Goal: Task Accomplishment & Management: Manage account settings

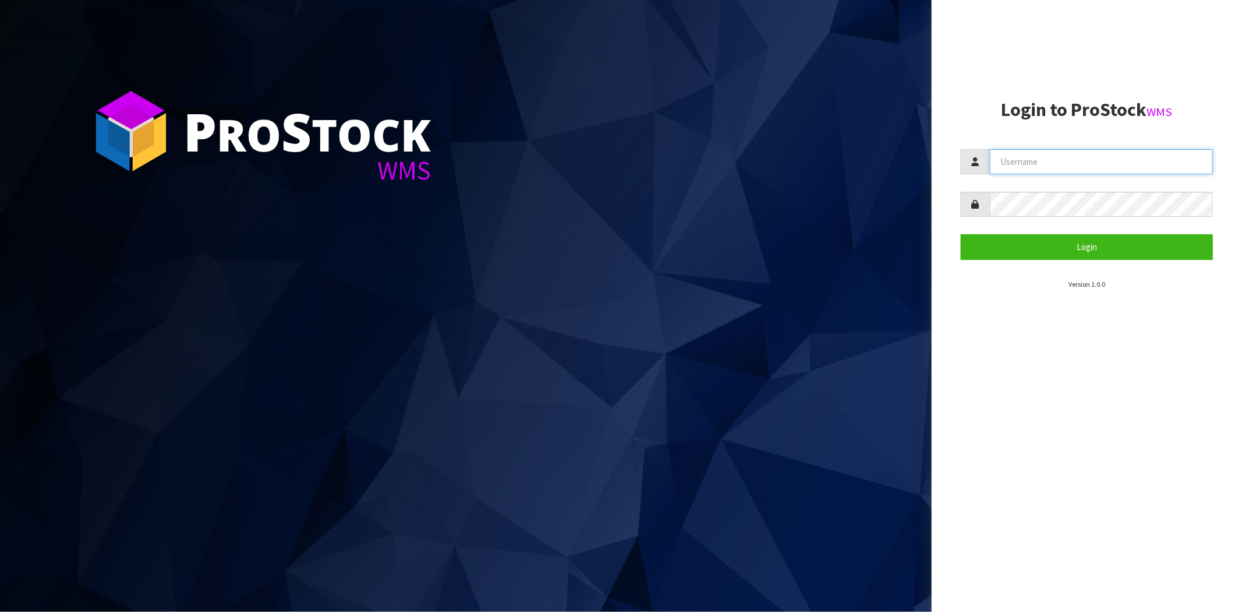
click at [1097, 164] on input "text" at bounding box center [1101, 161] width 223 height 25
type input "[PERSON_NAME][EMAIL_ADDRESS][DOMAIN_NAME]"
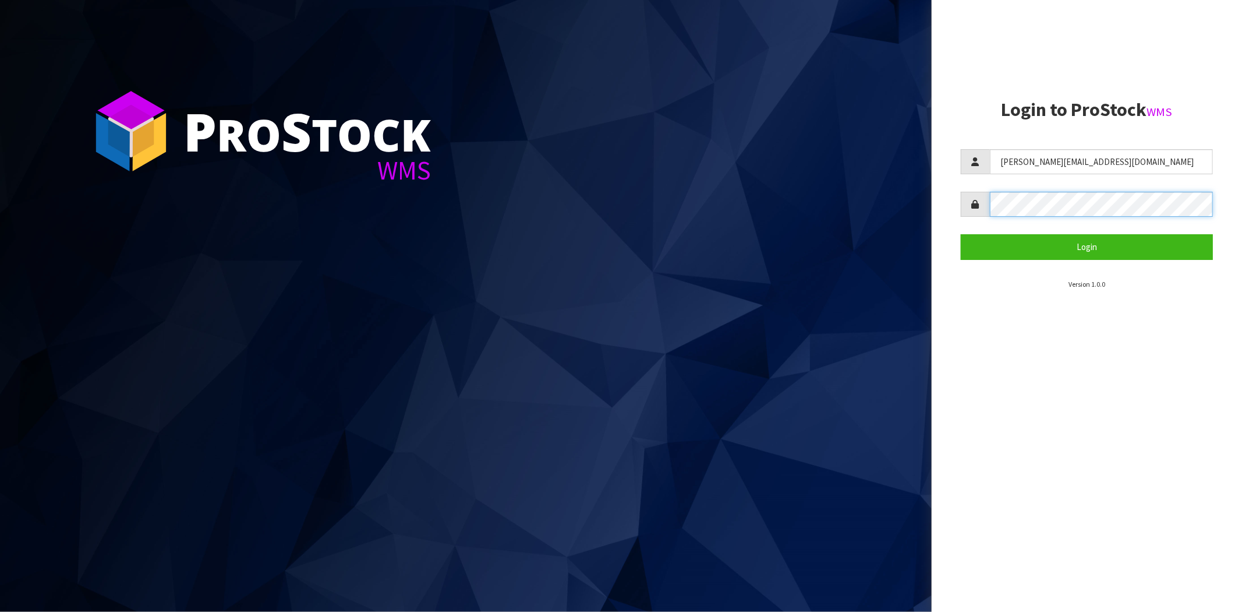
click at [961, 234] on button "Login" at bounding box center [1087, 246] width 252 height 25
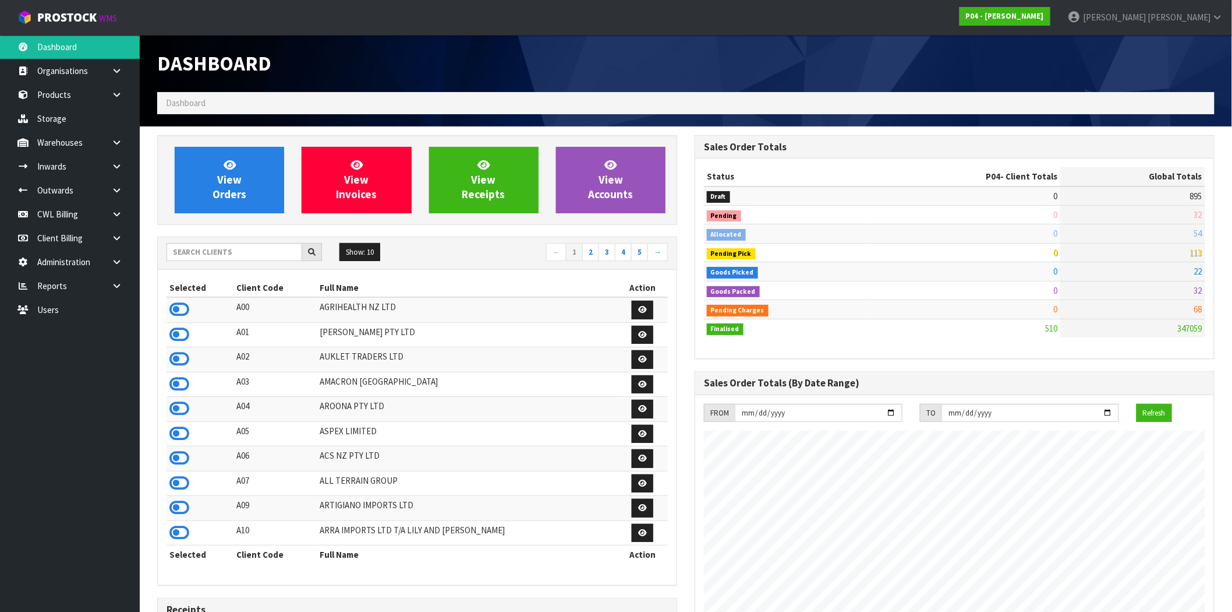
scroll to position [712, 538]
click at [119, 146] on icon at bounding box center [116, 142] width 11 height 9
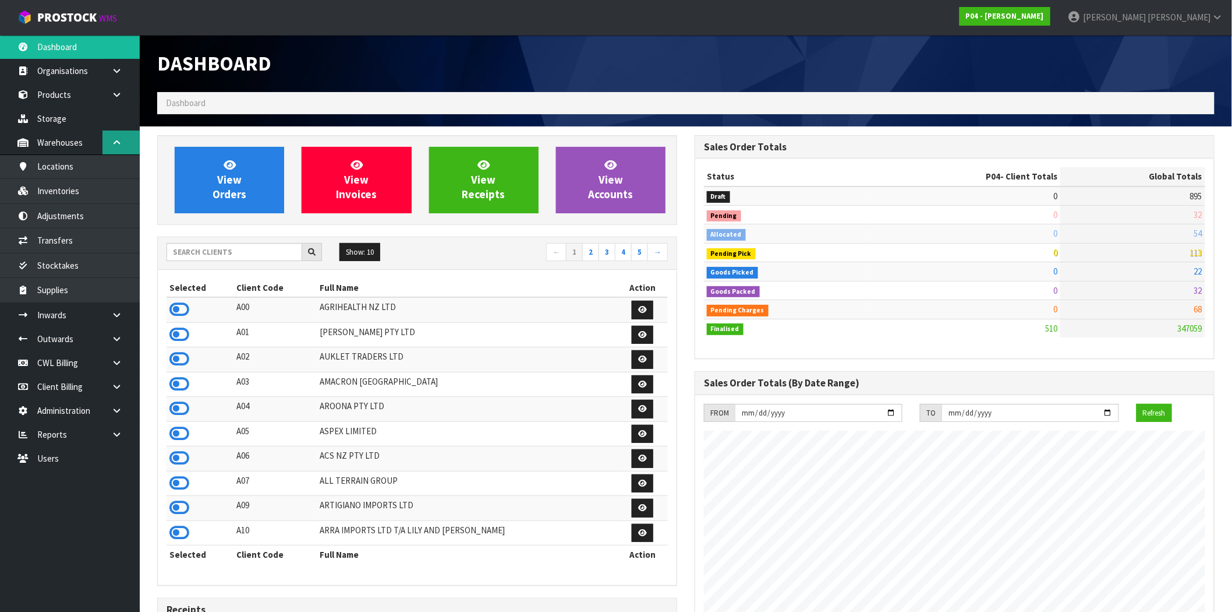
click at [119, 146] on icon at bounding box center [116, 142] width 11 height 9
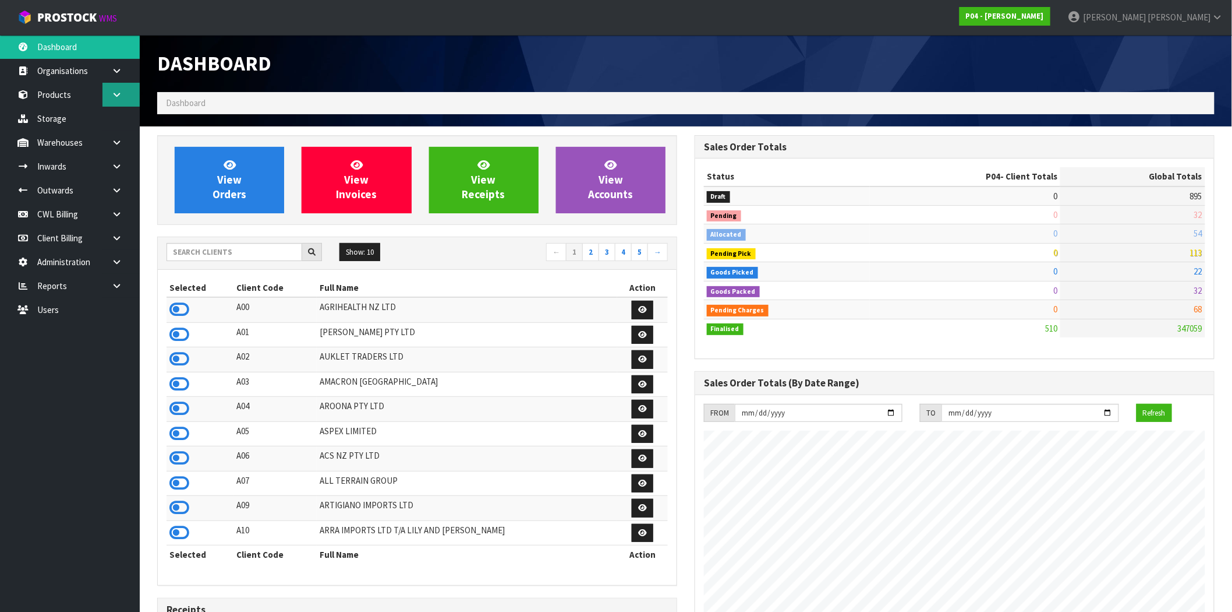
click at [119, 92] on icon at bounding box center [116, 94] width 11 height 9
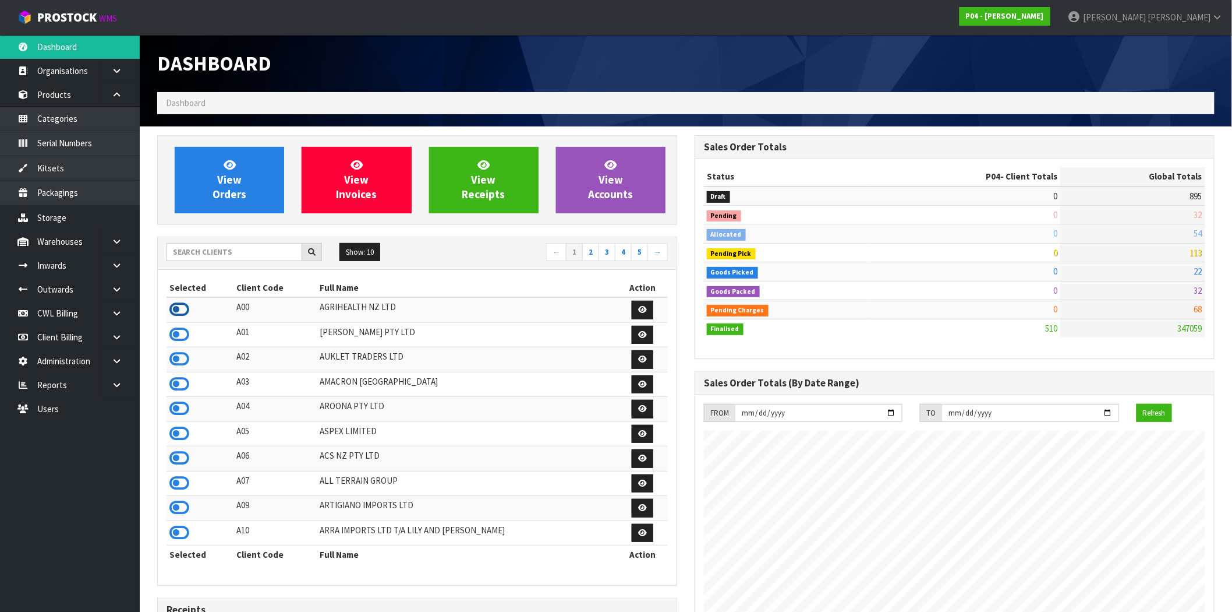
click at [179, 309] on icon at bounding box center [179, 309] width 20 height 17
click at [62, 97] on link "Products" at bounding box center [70, 95] width 140 height 24
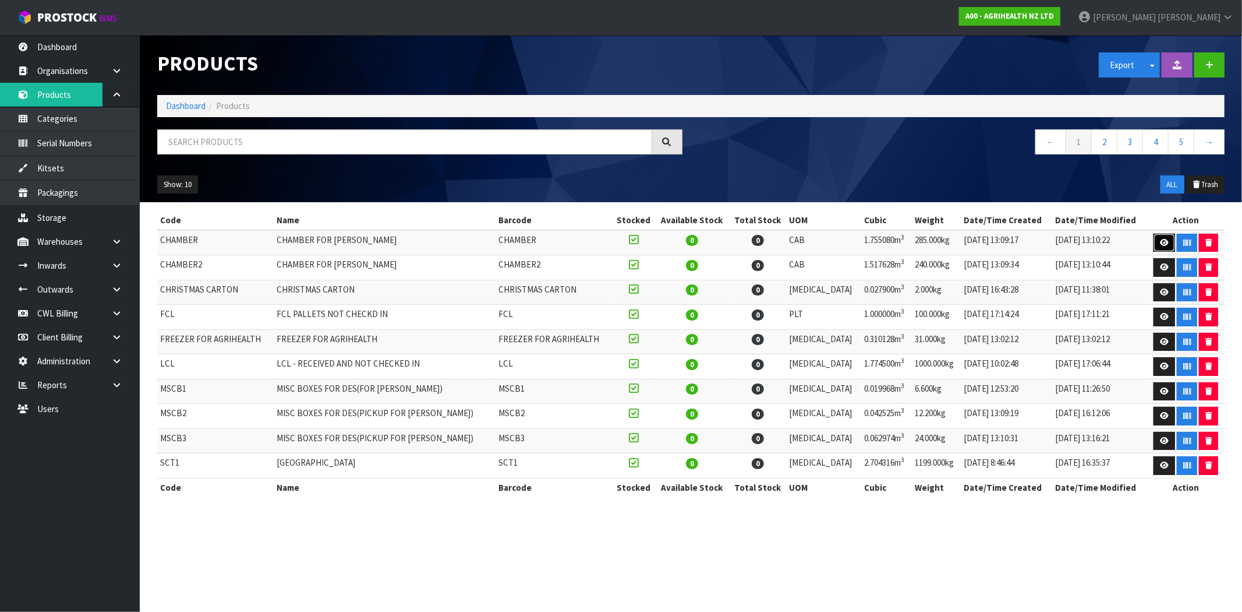
click at [1160, 243] on icon at bounding box center [1164, 243] width 9 height 8
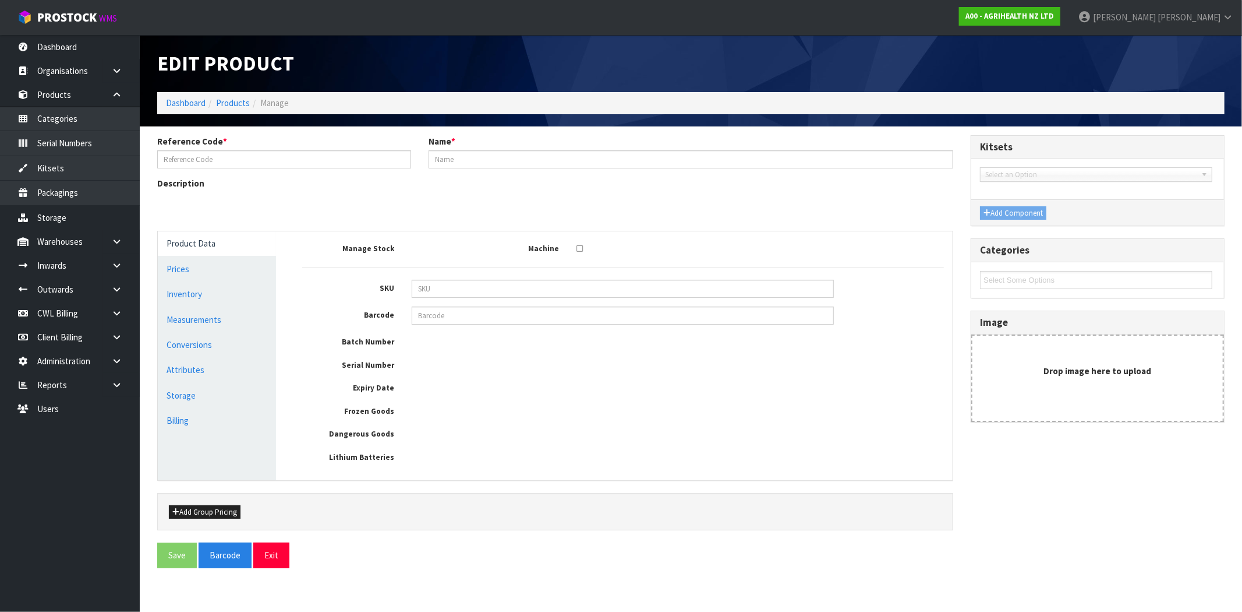
type input "CHAMBER"
type input "CHAMBER FOR [PERSON_NAME]"
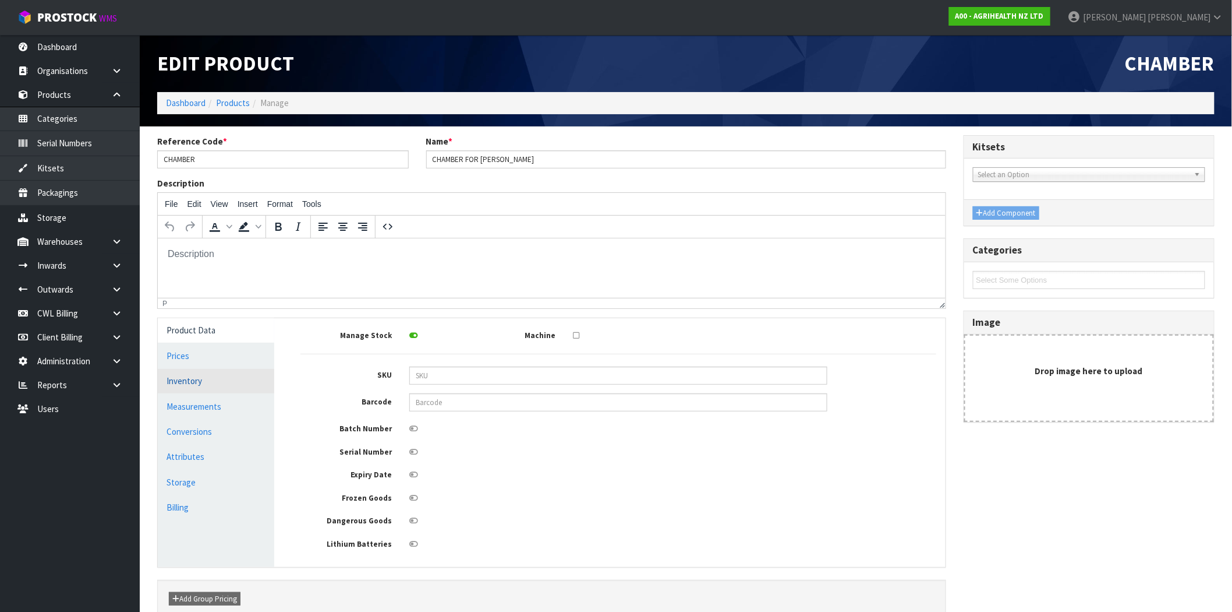
scroll to position [63, 0]
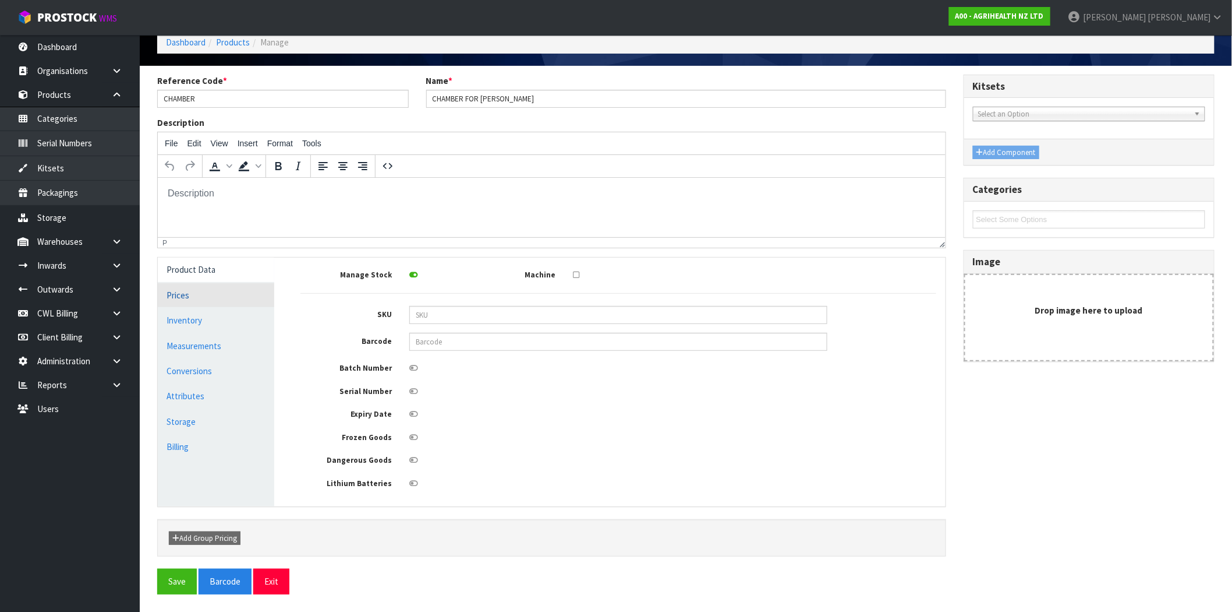
click at [183, 295] on link "Prices" at bounding box center [216, 295] width 116 height 24
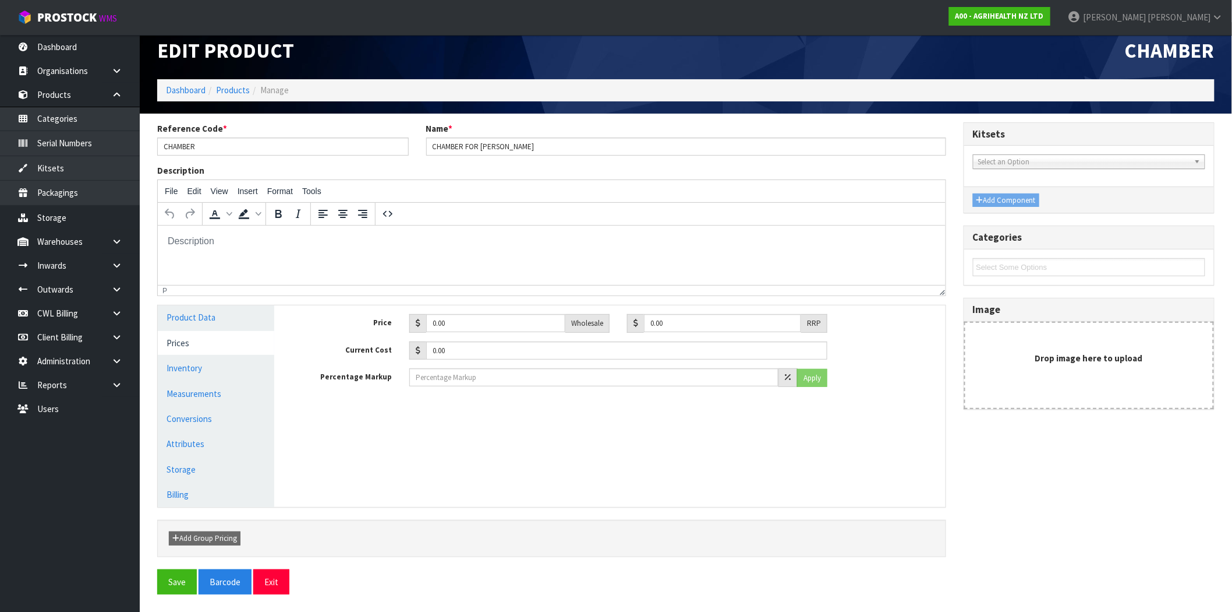
scroll to position [13, 0]
click at [1044, 15] on strong "A00 - AGRIHEALTH NZ LTD" at bounding box center [1000, 16] width 89 height 10
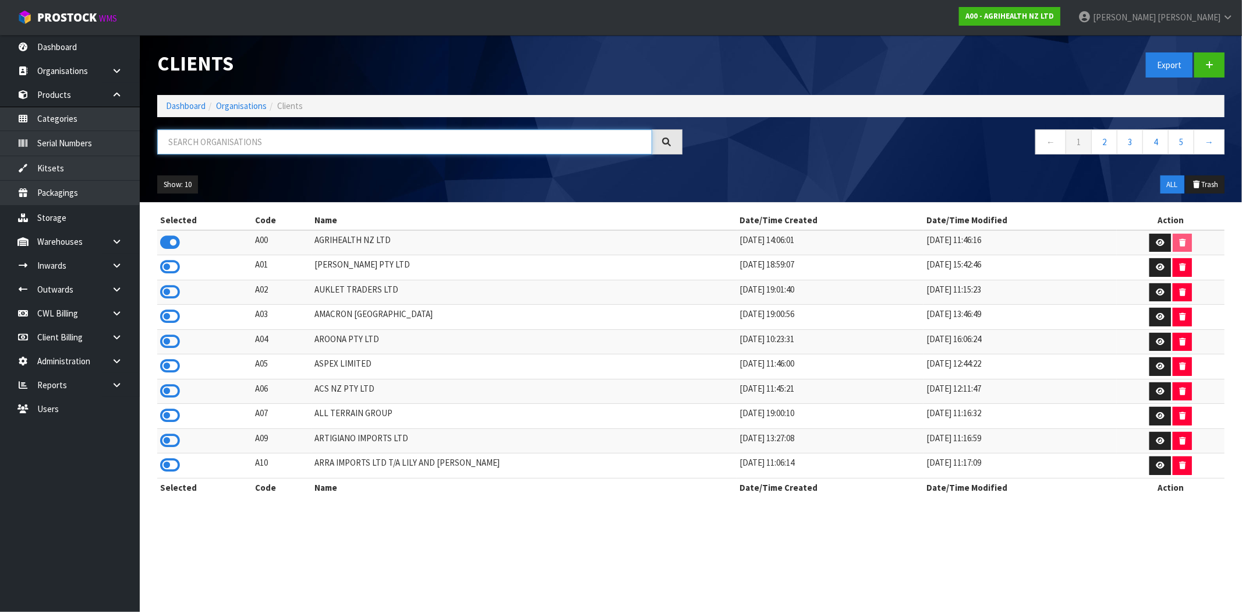
click at [275, 139] on input "text" at bounding box center [404, 141] width 495 height 25
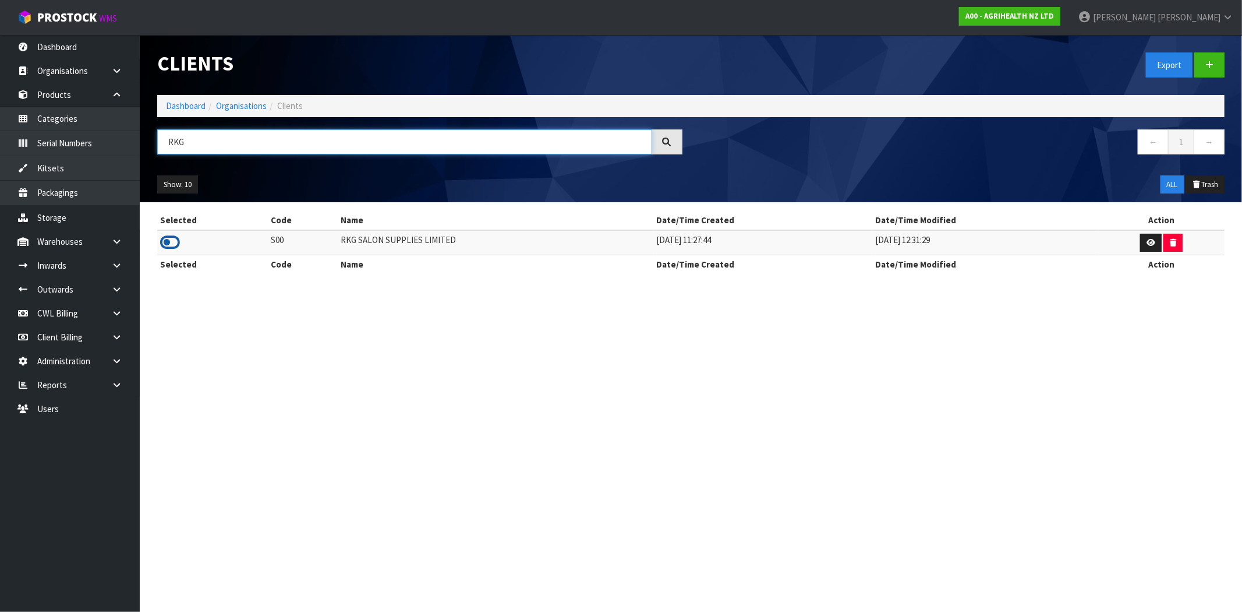
type input "RKG"
click at [168, 240] on icon at bounding box center [170, 242] width 20 height 17
click at [59, 93] on link "Products" at bounding box center [70, 95] width 140 height 24
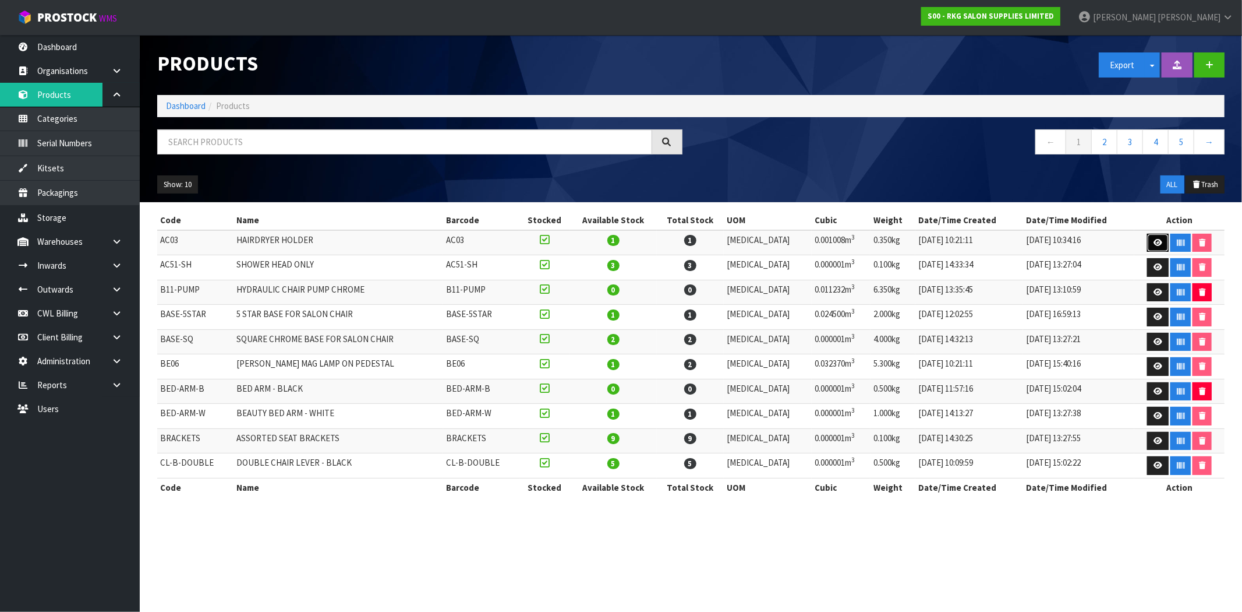
click at [1156, 235] on link at bounding box center [1158, 243] width 22 height 19
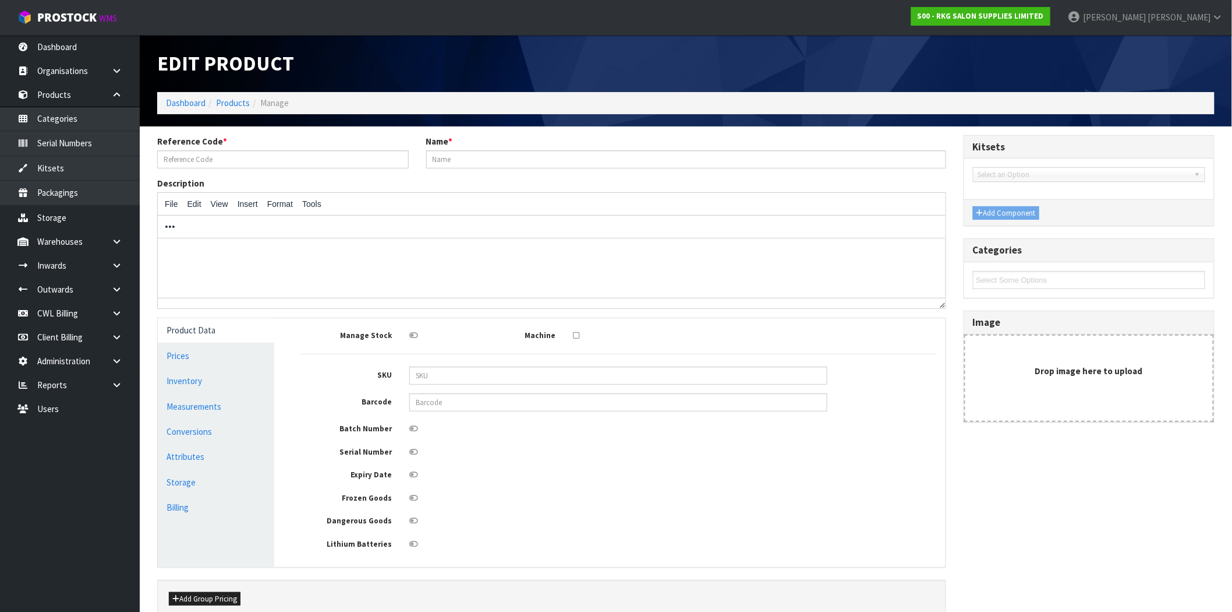
type input "AC03"
type input "HAIRDRYER HOLDER"
type input "15.00"
type input "0.00"
type input "8.51"
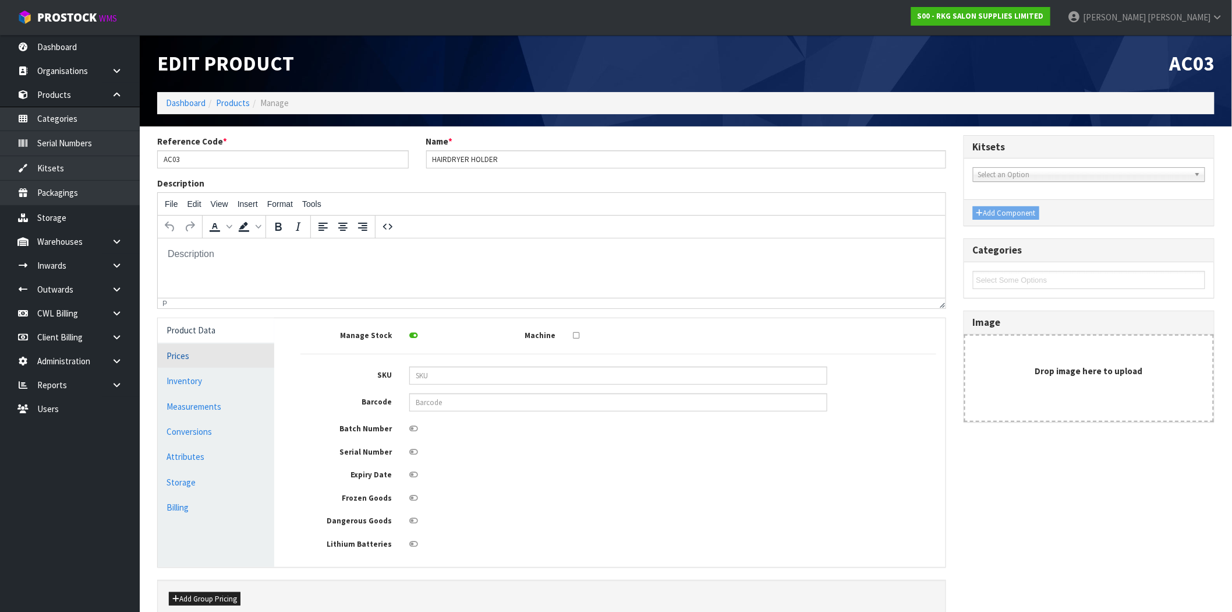
click at [218, 353] on link "Prices" at bounding box center [216, 356] width 116 height 24
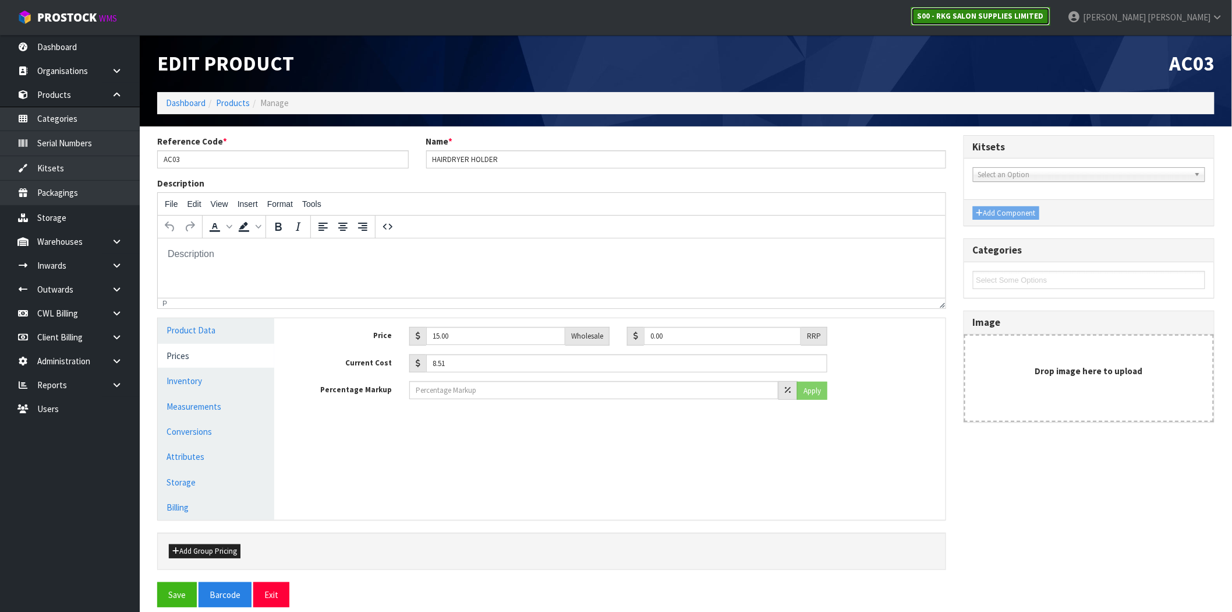
click at [1044, 19] on strong "S00 - RKG SALON SUPPLIES LIMITED" at bounding box center [981, 16] width 126 height 10
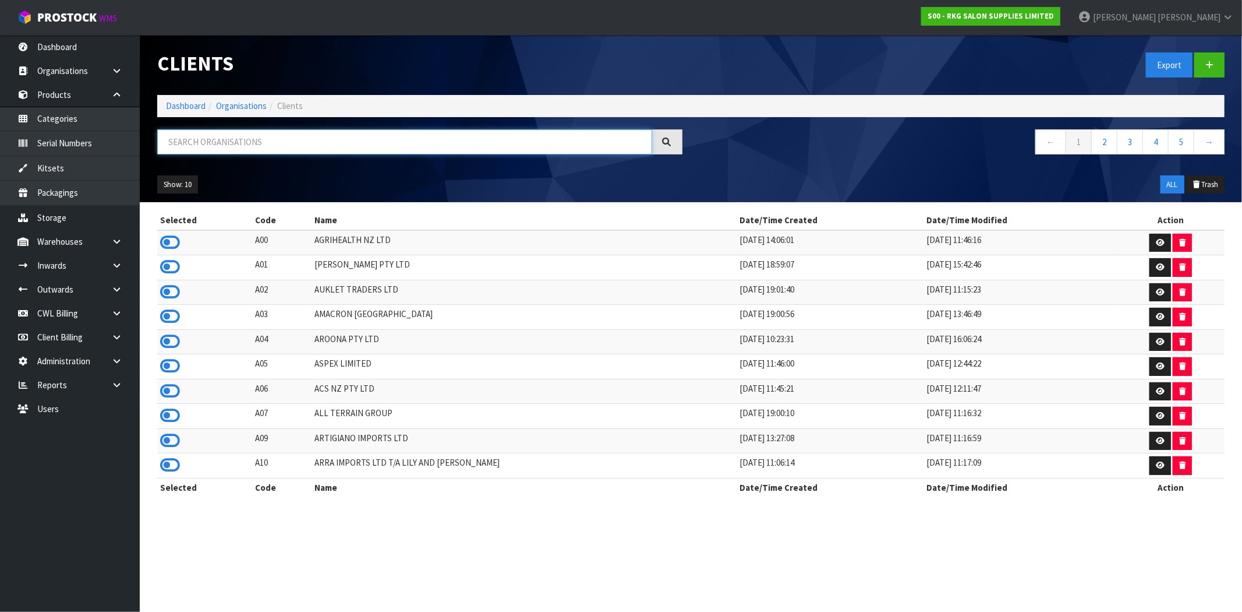
click at [359, 144] on input "text" at bounding box center [404, 141] width 495 height 25
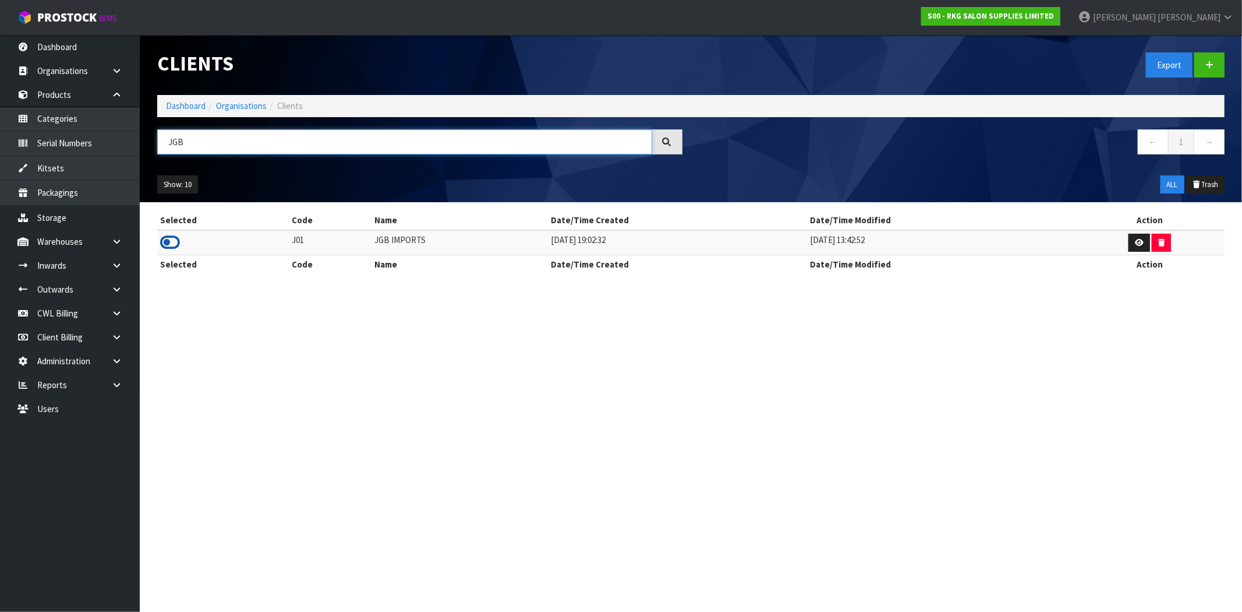
type input "JGB"
click at [170, 242] on icon at bounding box center [170, 242] width 20 height 17
click at [115, 243] on icon at bounding box center [116, 241] width 11 height 9
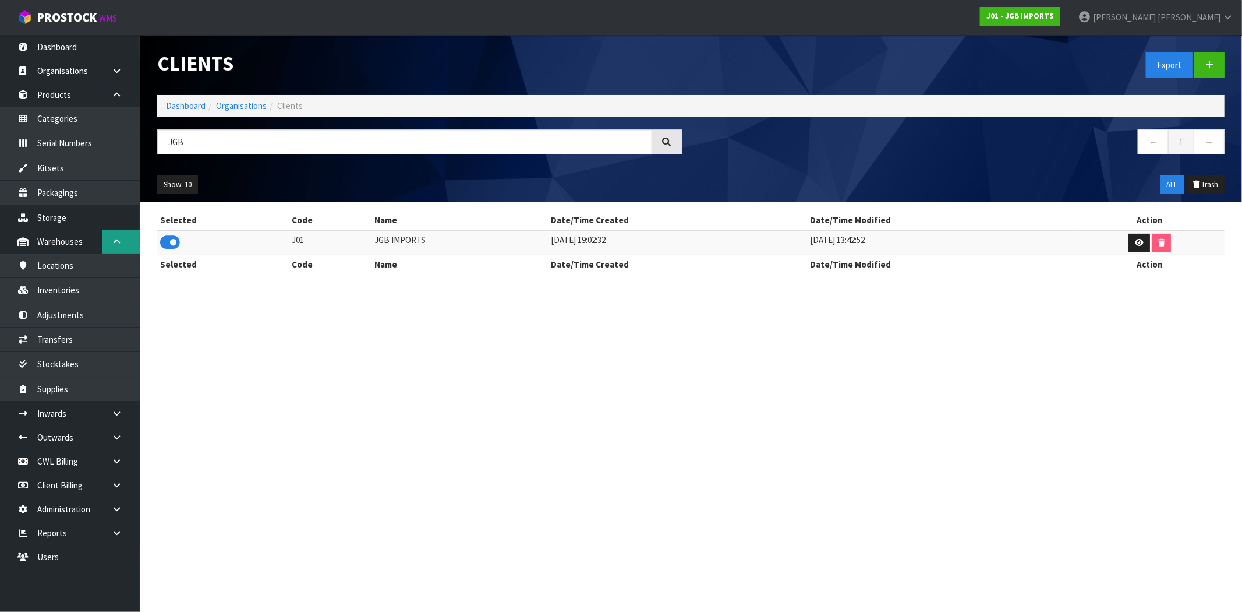
click at [115, 242] on icon at bounding box center [116, 241] width 11 height 9
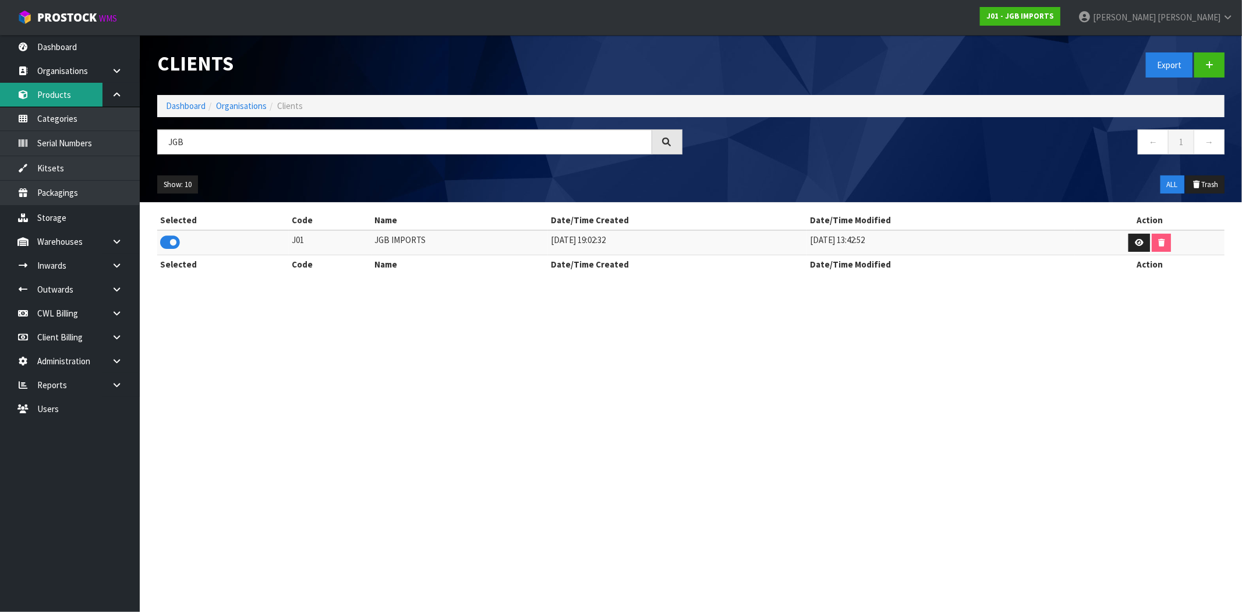
click at [61, 100] on link "Products" at bounding box center [70, 95] width 140 height 24
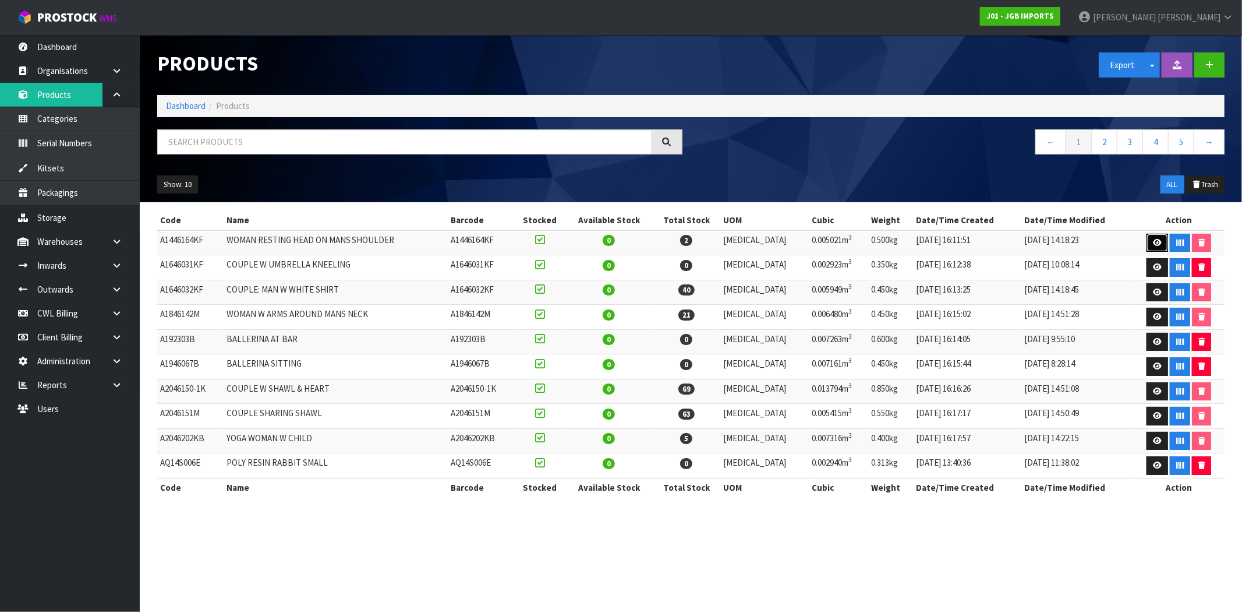
click at [1153, 242] on icon at bounding box center [1157, 243] width 9 height 8
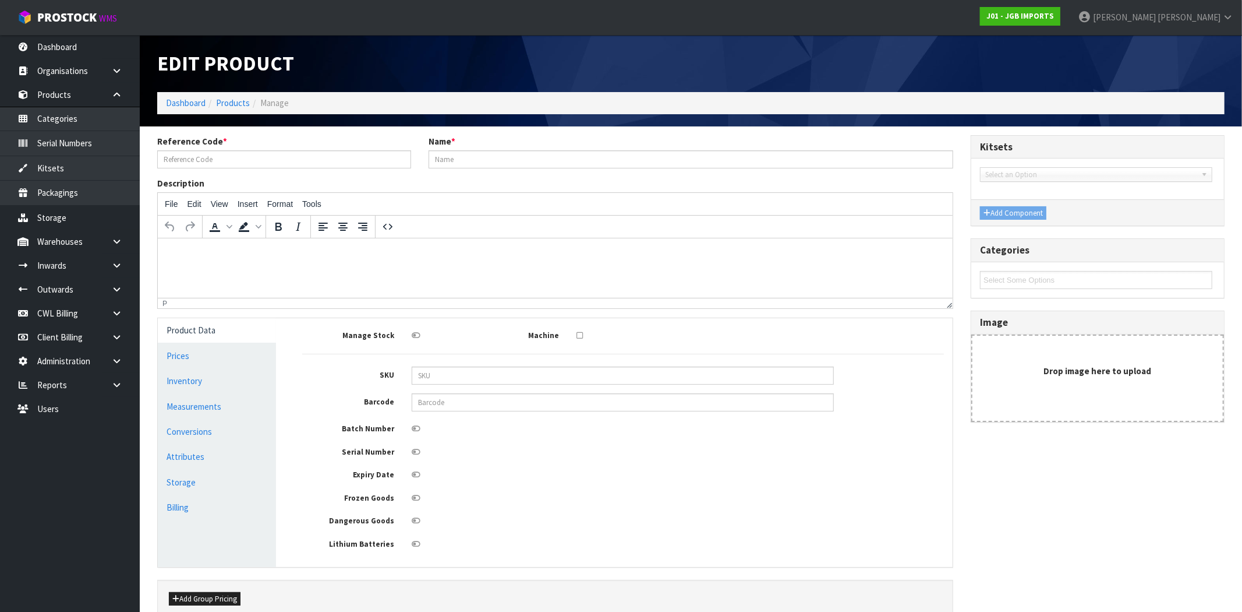
type input "A1446164KF"
type input "WOMAN RESTING HEAD ON MANS SHOULDER"
type input "25.99"
type input "64.98"
type input "10.14"
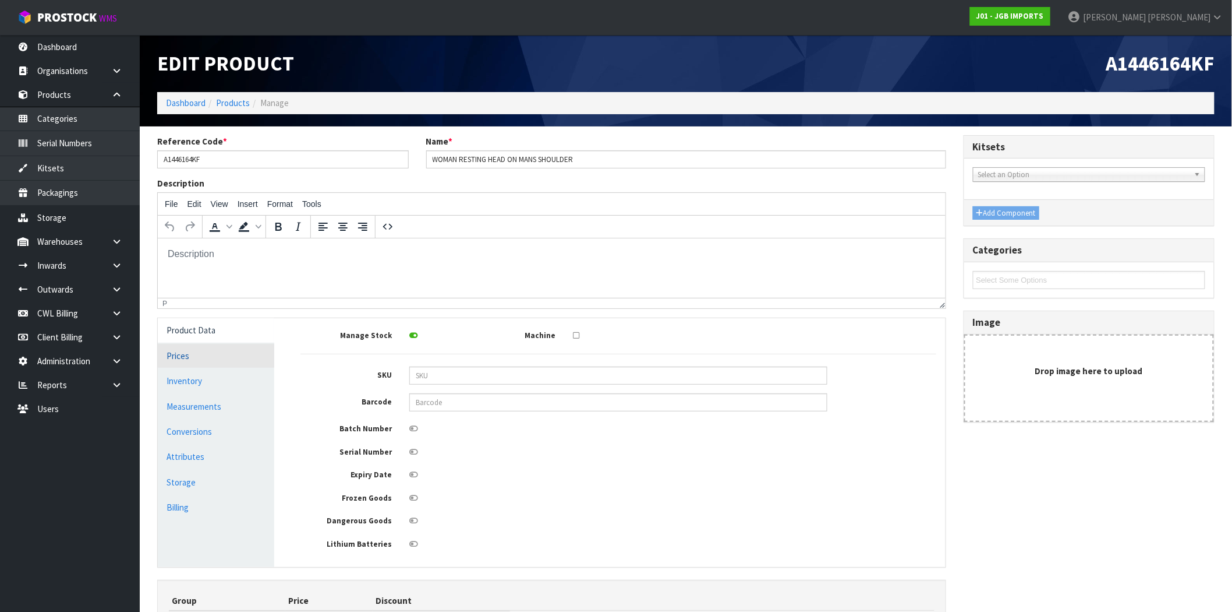
click at [205, 355] on link "Prices" at bounding box center [216, 356] width 116 height 24
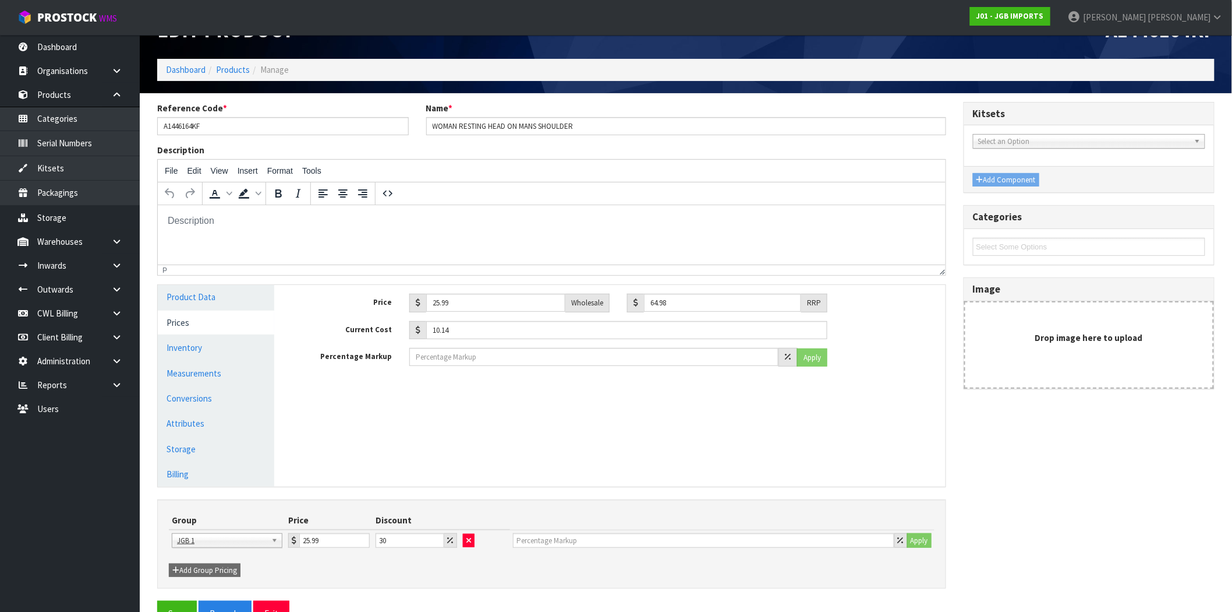
scroll to position [65, 0]
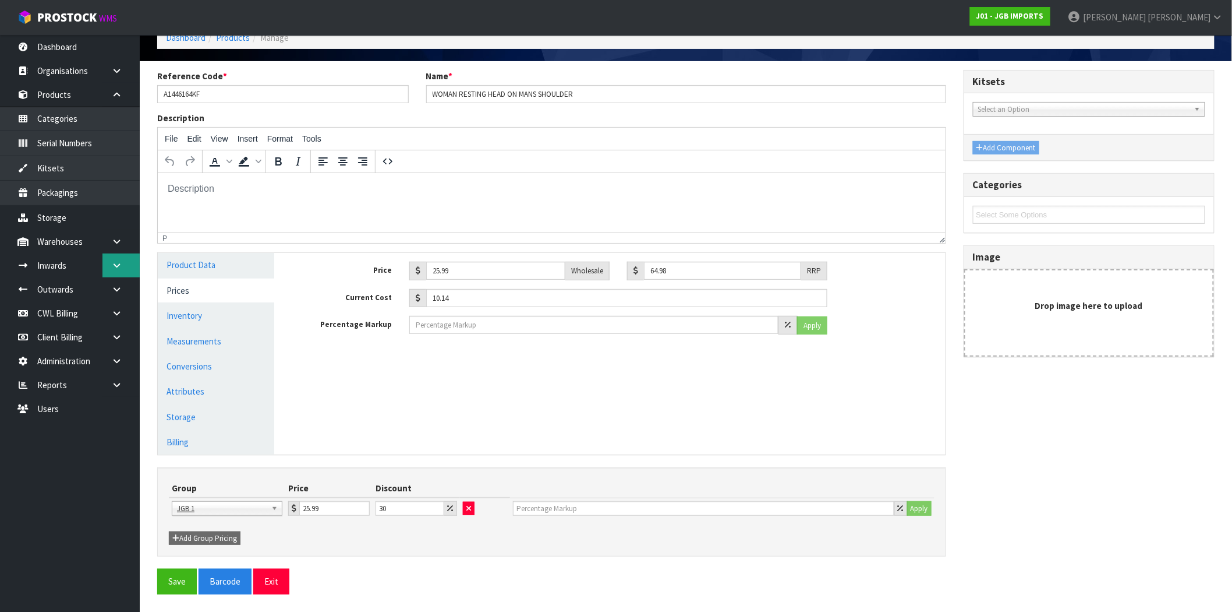
click at [119, 267] on icon at bounding box center [116, 265] width 11 height 9
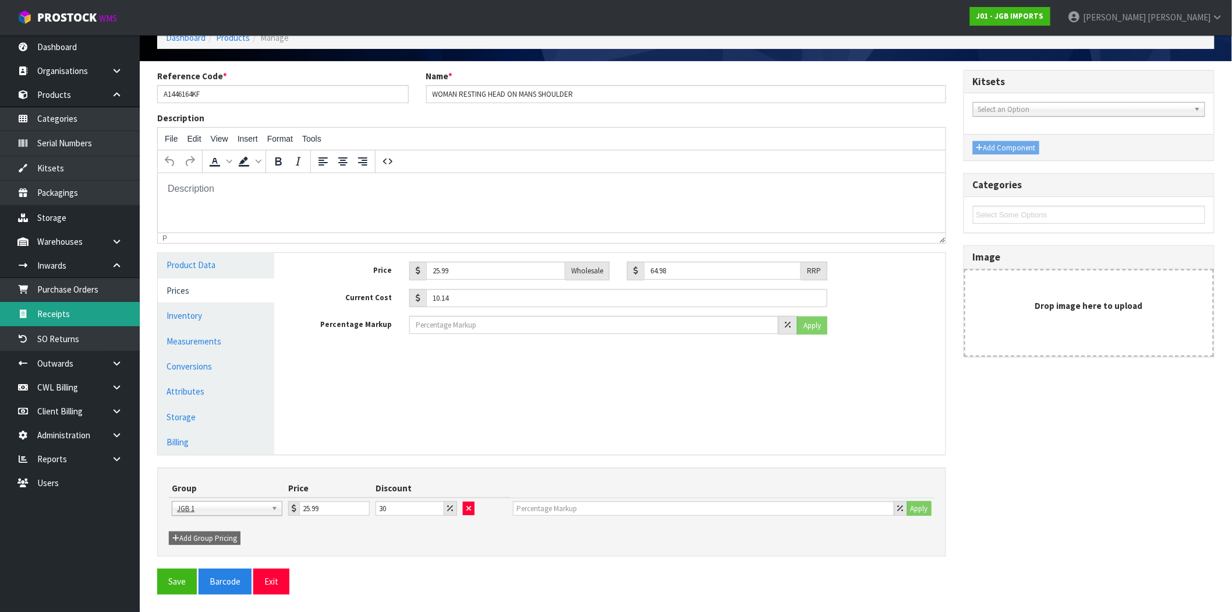
click at [68, 312] on link "Receipts" at bounding box center [70, 314] width 140 height 24
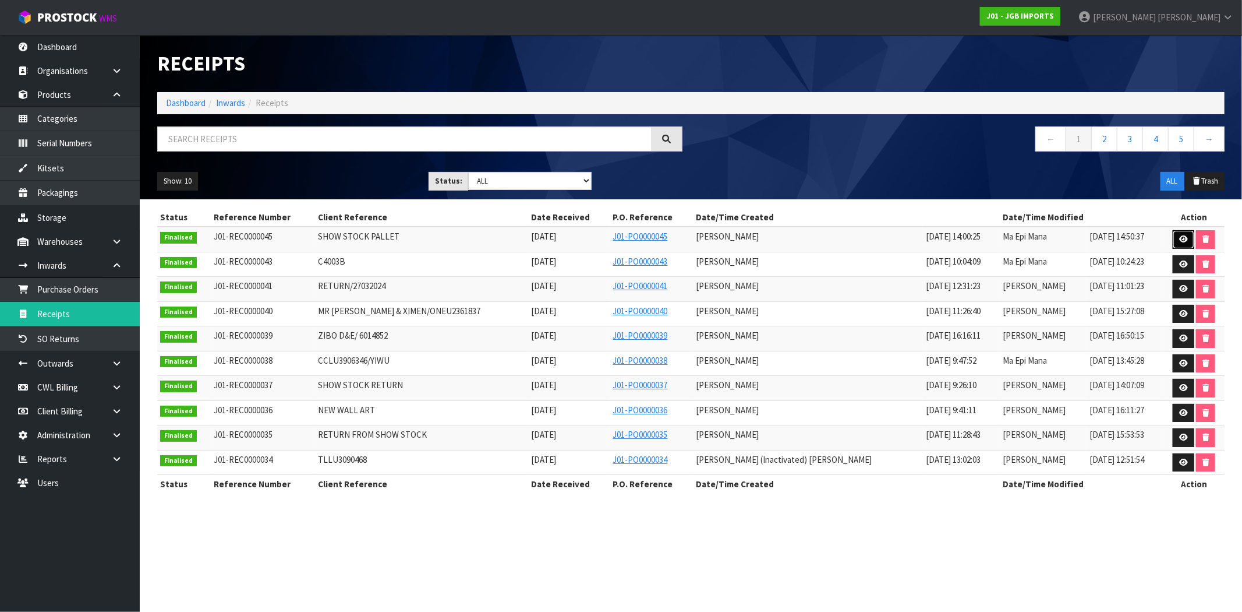
click at [1180, 235] on link at bounding box center [1184, 239] width 22 height 19
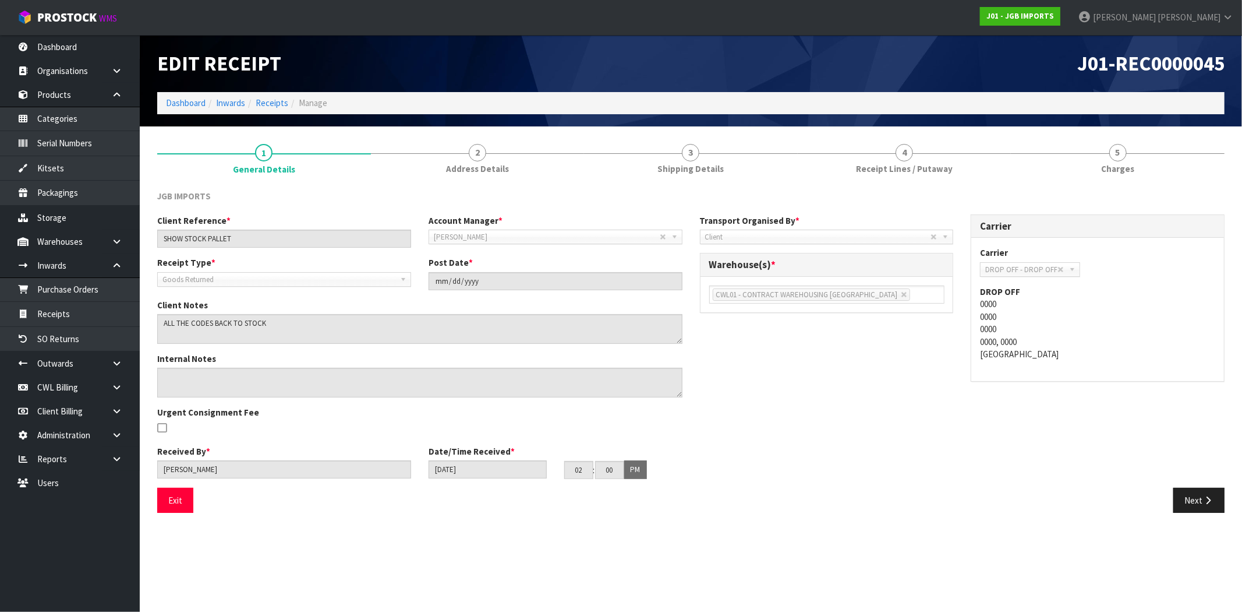
click at [889, 190] on div "JGB IMPORTS" at bounding box center [691, 202] width 1085 height 24
click at [903, 175] on link "4 Receipt Lines / Putaway" at bounding box center [905, 158] width 214 height 46
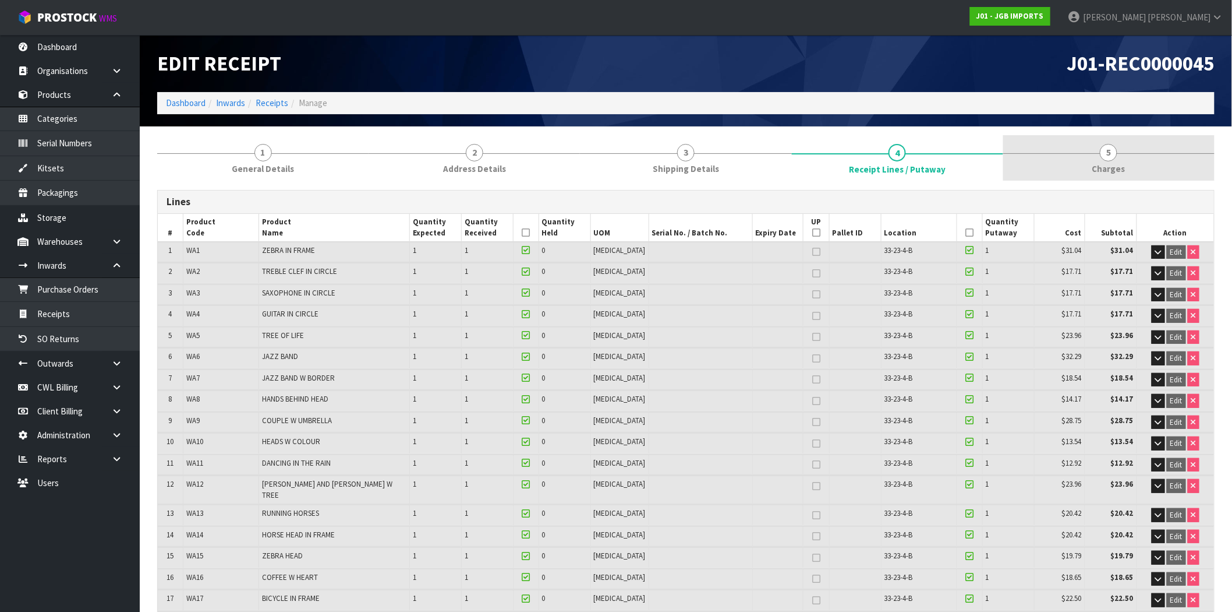
click at [1112, 151] on span "5" at bounding box center [1108, 152] width 17 height 17
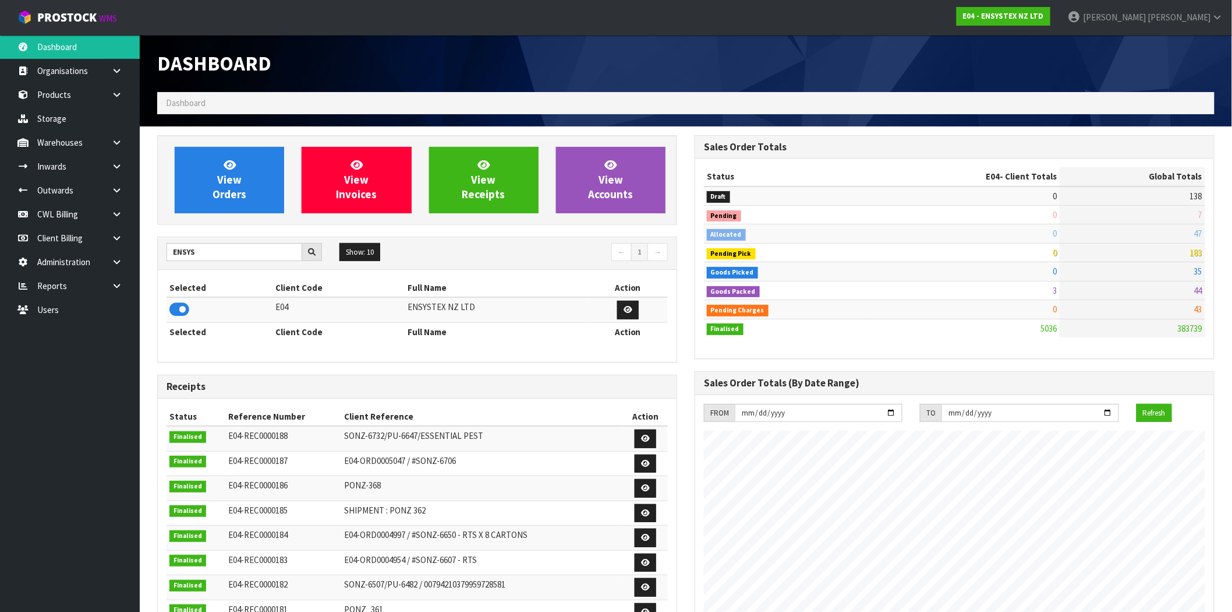
scroll to position [882, 538]
